Goal: Task Accomplishment & Management: Use online tool/utility

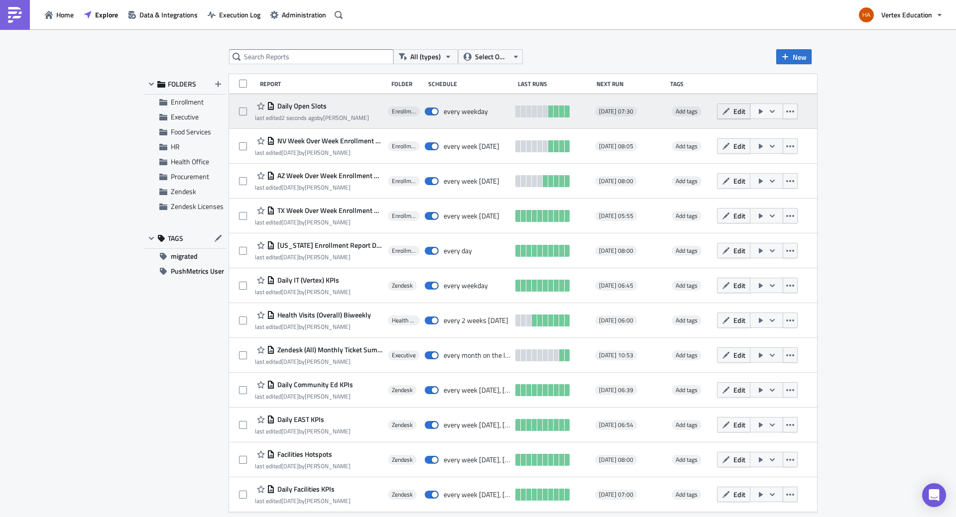
click at [746, 114] on span "Edit" at bounding box center [740, 111] width 12 height 10
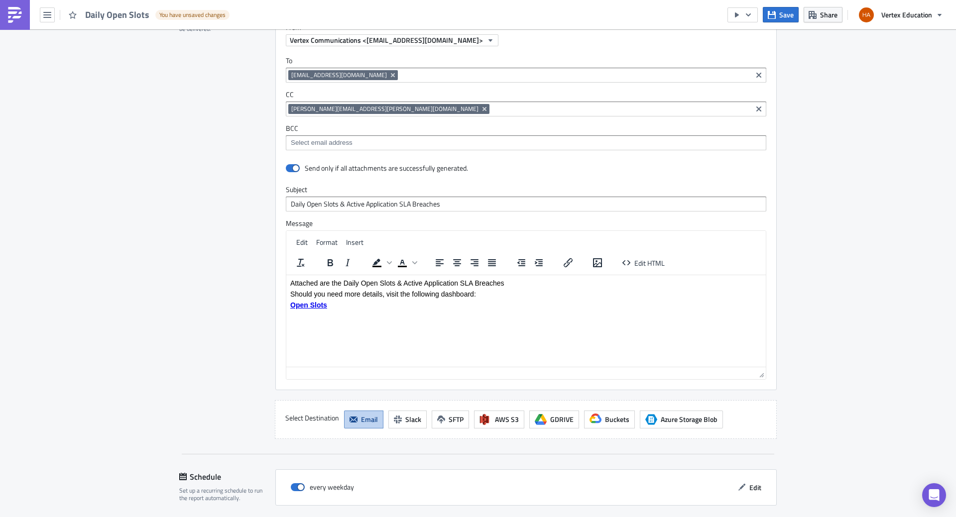
scroll to position [907, 0]
click at [400, 79] on input at bounding box center [574, 75] width 349 height 10
type input "a"
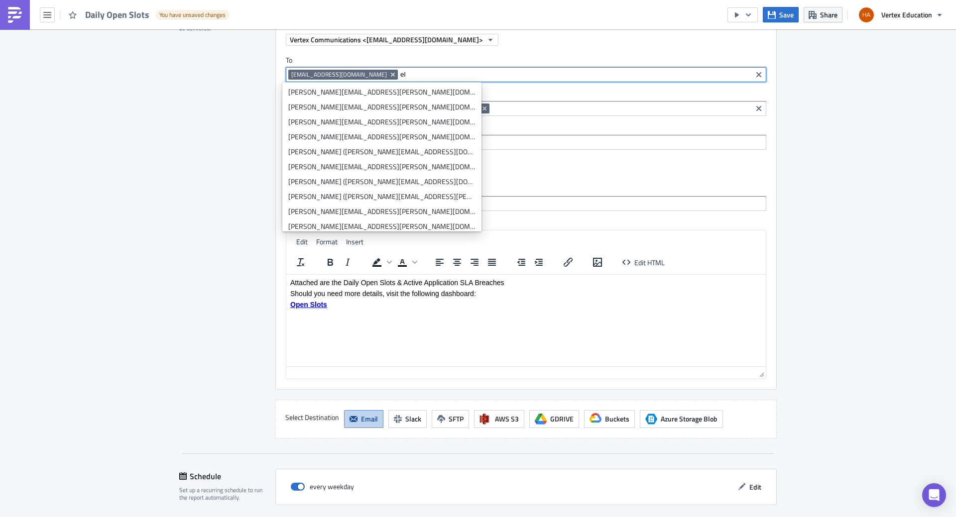
type input "e"
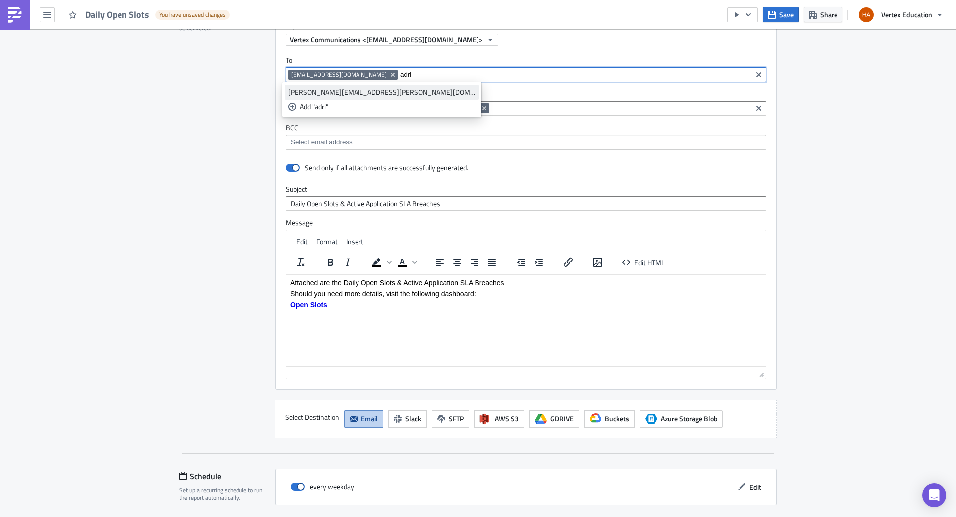
type input "adri"
click at [380, 94] on div "[PERSON_NAME][EMAIL_ADDRESS][PERSON_NAME][DOMAIN_NAME]" at bounding box center [381, 92] width 187 height 10
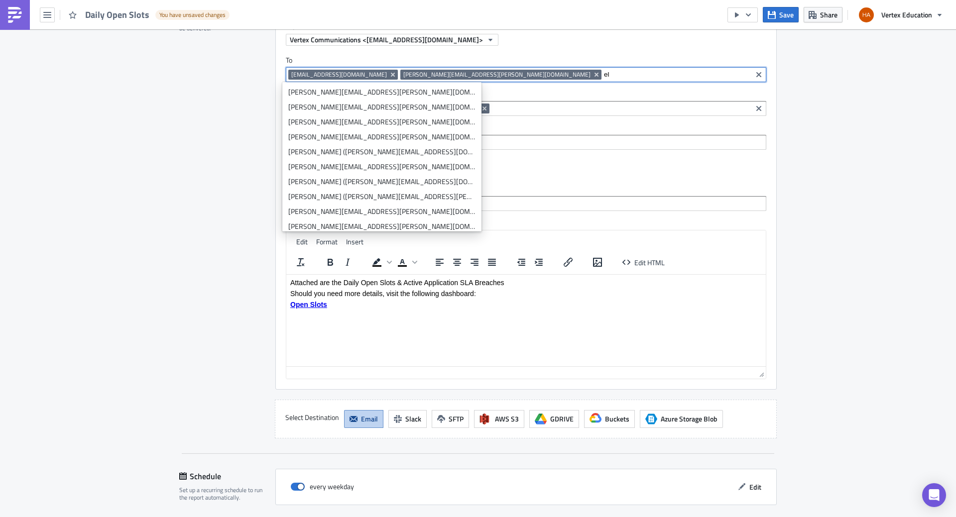
type input "e"
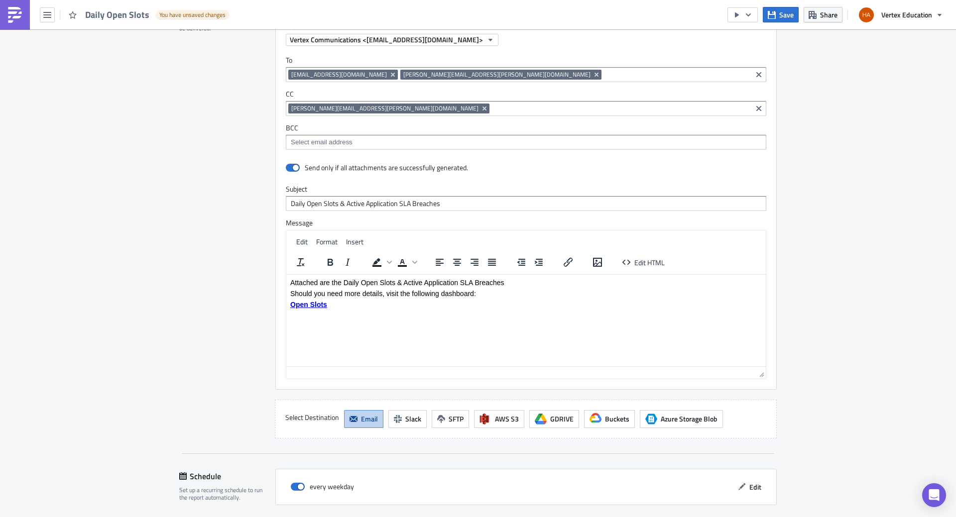
click at [604, 78] on input at bounding box center [676, 75] width 145 height 10
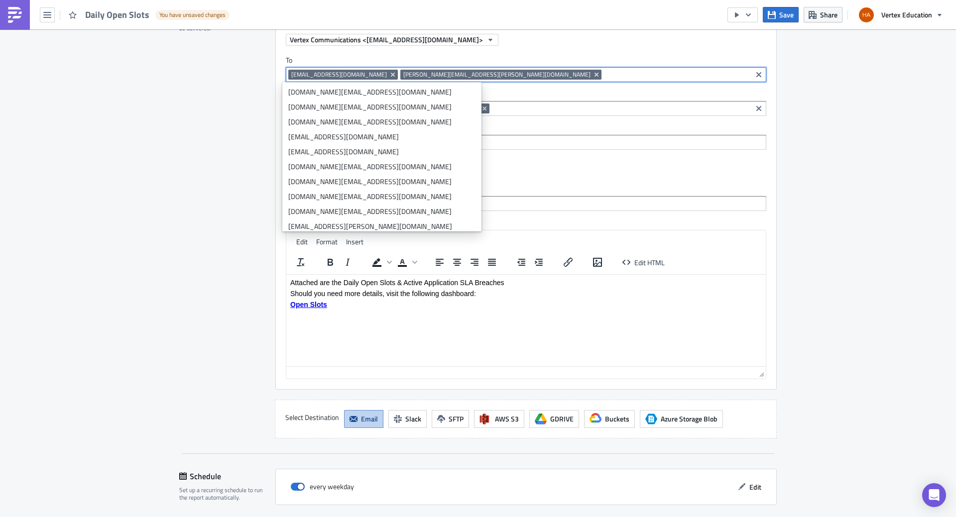
paste input "[PERSON_NAME][EMAIL_ADDRESS][PERSON_NAME][DOMAIN_NAME]"
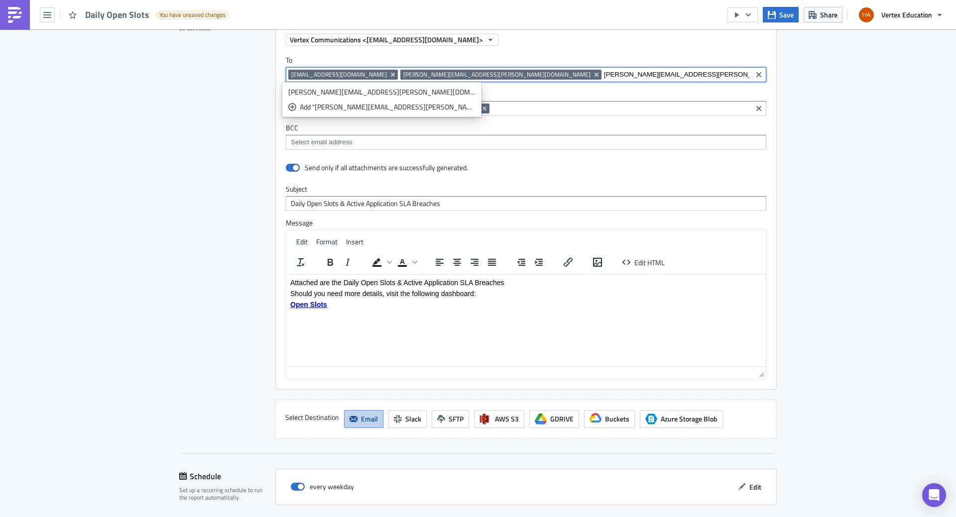
type input "[PERSON_NAME][EMAIL_ADDRESS][PERSON_NAME][DOMAIN_NAME]"
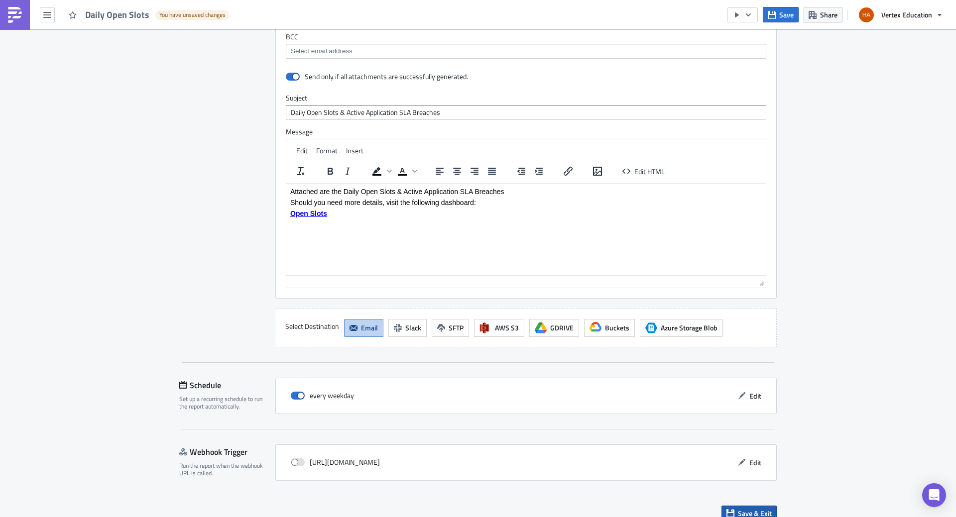
click at [748, 509] on span "Save & Exit" at bounding box center [755, 514] width 34 height 10
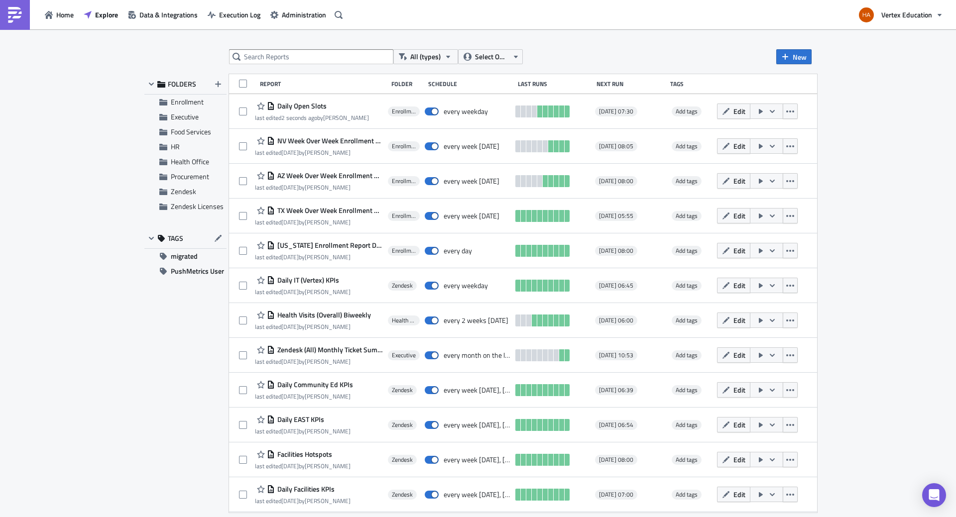
click at [928, 447] on div "All (types) Select Owner New FOLDERS Enrollment Executive Food Services HR Heal…" at bounding box center [478, 274] width 956 height 490
click at [868, 368] on div "All (types) Select Owner New FOLDERS Enrollment Executive Food Services HR Heal…" at bounding box center [478, 274] width 956 height 490
click at [92, 11] on button "Explore" at bounding box center [101, 14] width 44 height 15
